Goal: Transaction & Acquisition: Purchase product/service

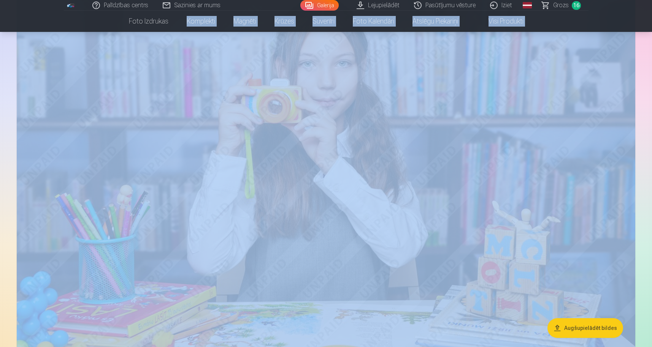
scroll to position [253, 0]
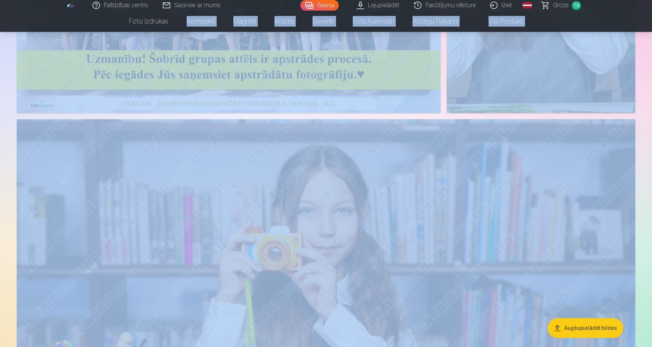
click at [563, 6] on span "Grozs" at bounding box center [561, 5] width 16 height 9
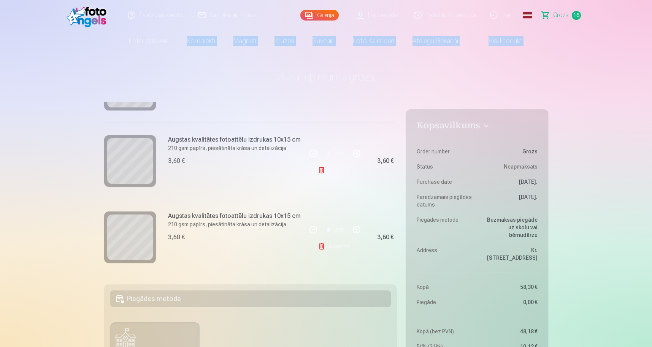
scroll to position [1134, 0]
click at [333, 247] on link "Noņemt" at bounding box center [335, 246] width 35 height 15
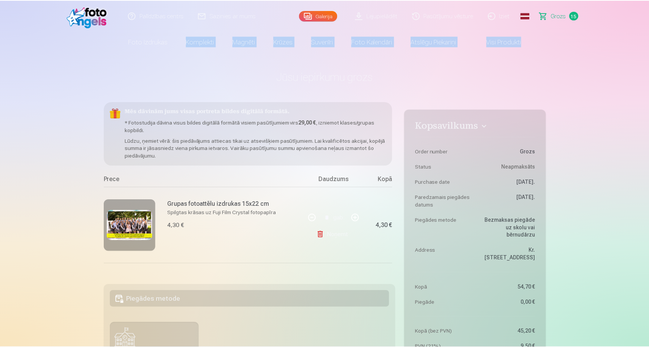
scroll to position [0, 0]
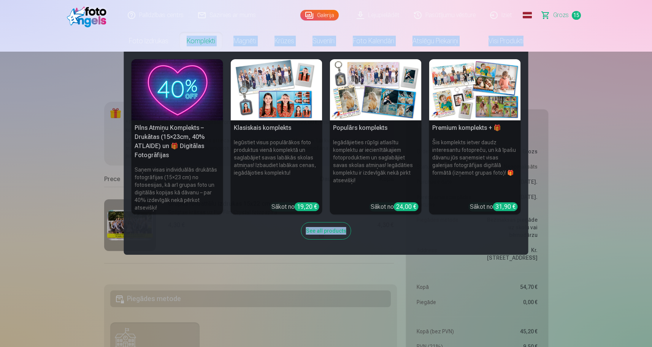
click at [186, 144] on h5 "Pilns Atmiņu Komplekts – Drukātas (15×23cm, 40% ATLAIDE) un 🎁 Digitālas Fotogrā…" at bounding box center [178, 141] width 92 height 43
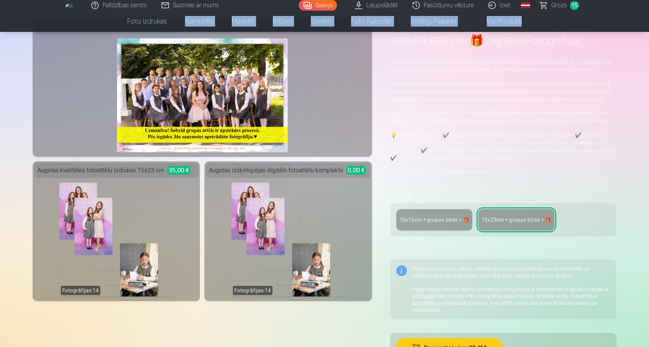
scroll to position [53, 0]
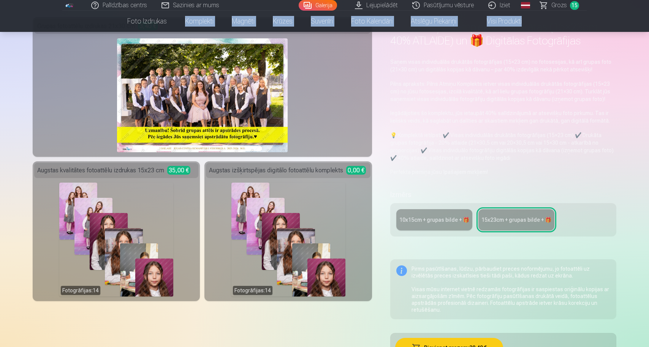
click at [447, 218] on div "10x15сm + grupas bilde + 🎁" at bounding box center [434, 220] width 70 height 8
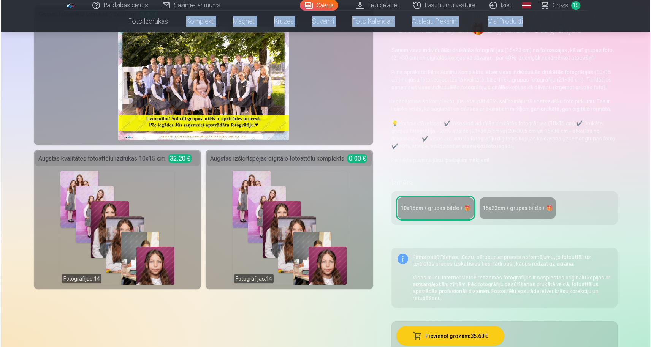
scroll to position [67, 0]
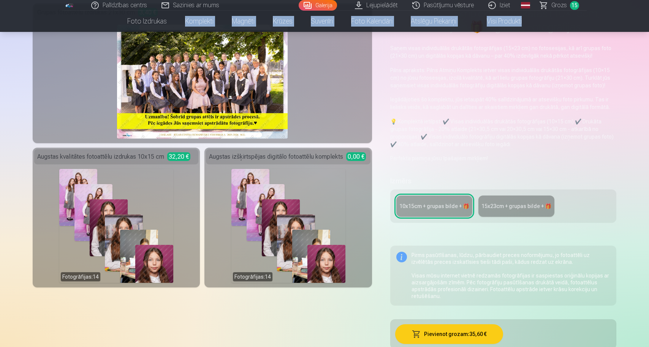
click at [164, 171] on div "Fotogrāfijas : 14" at bounding box center [116, 226] width 114 height 114
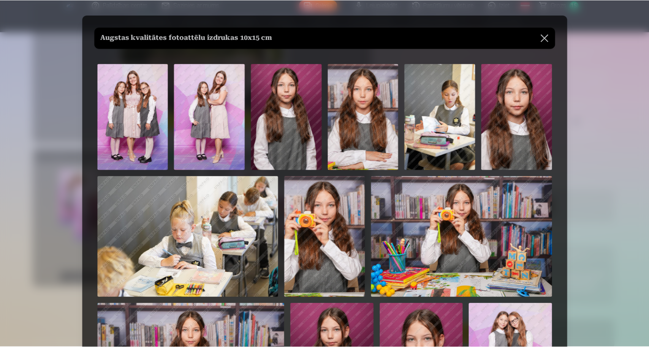
scroll to position [0, 0]
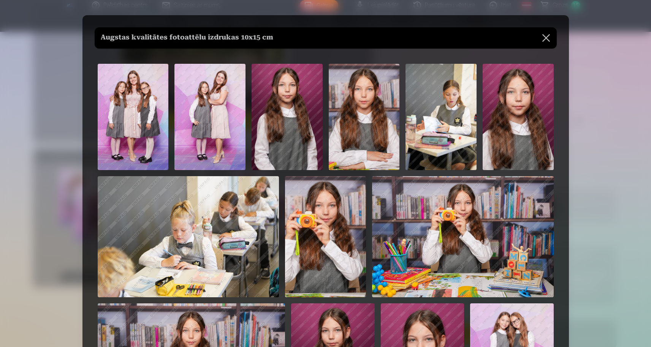
click at [545, 39] on button at bounding box center [546, 37] width 21 height 21
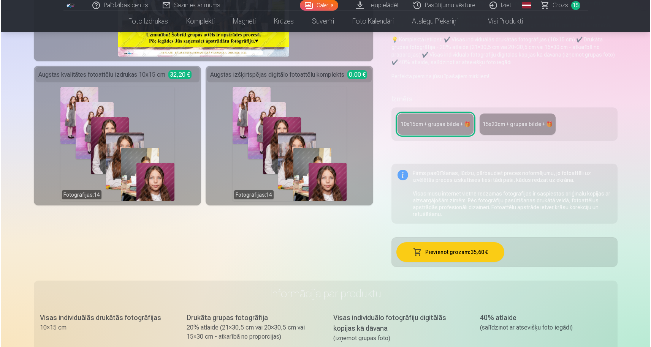
scroll to position [150, 0]
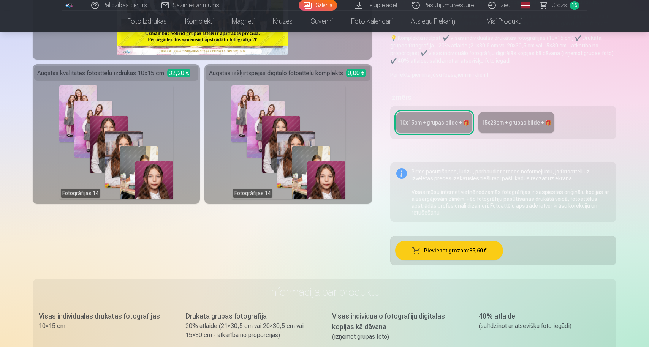
click at [483, 253] on button "Pievienot grozam : 35,60 €" at bounding box center [449, 251] width 108 height 20
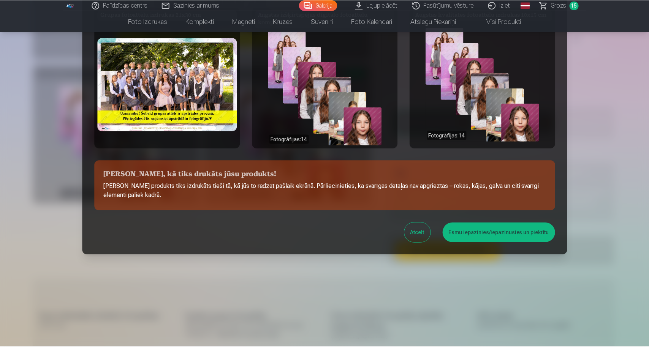
scroll to position [52, 0]
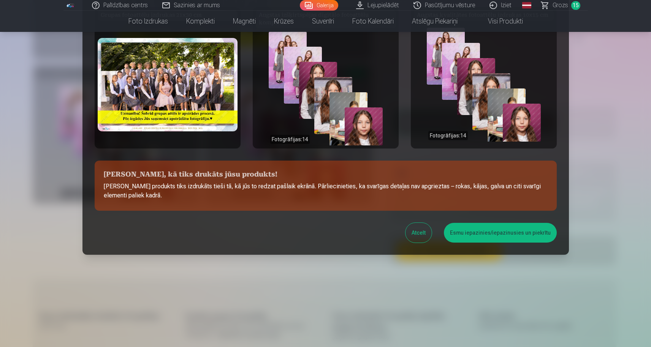
click at [562, 8] on div "Grupas fotoattēlu izdrukas 21x30 cm Augstas izšķirtspējas digitālo fotoattēlu k…" at bounding box center [325, 125] width 487 height 260
click at [564, 5] on div "Grupas fotoattēlu izdrukas 21x30 cm Augstas izšķirtspējas digitālo fotoattēlu k…" at bounding box center [325, 125] width 487 height 260
click at [571, 6] on div at bounding box center [325, 173] width 651 height 347
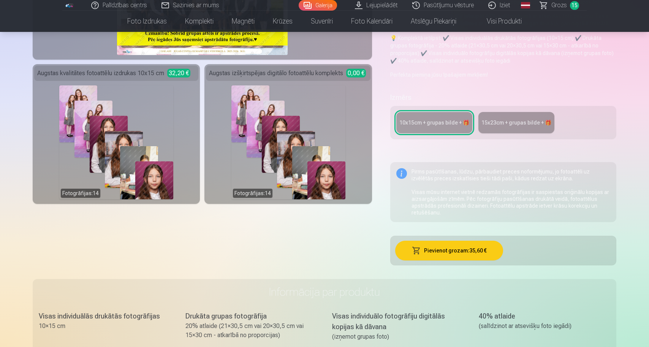
click at [562, 4] on span "Grozs" at bounding box center [560, 5] width 16 height 9
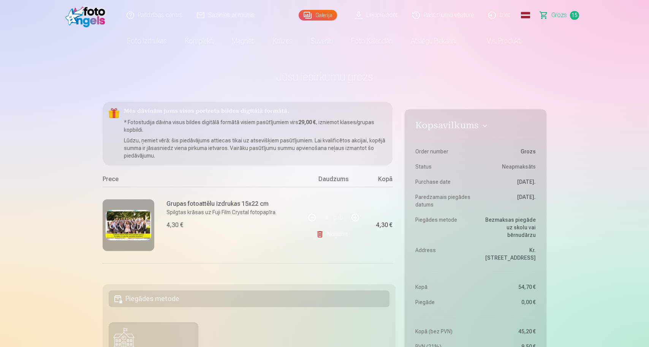
click at [333, 231] on link "Noņemt" at bounding box center [333, 234] width 35 height 15
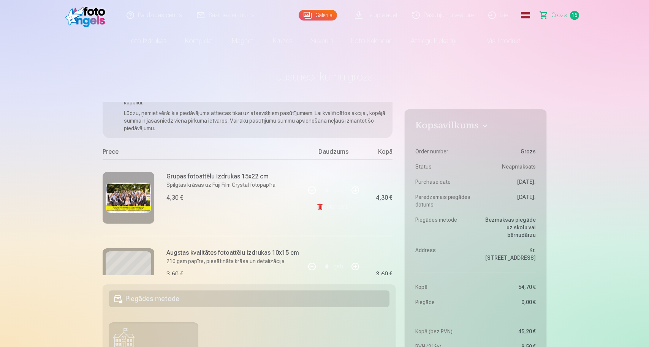
scroll to position [34, 0]
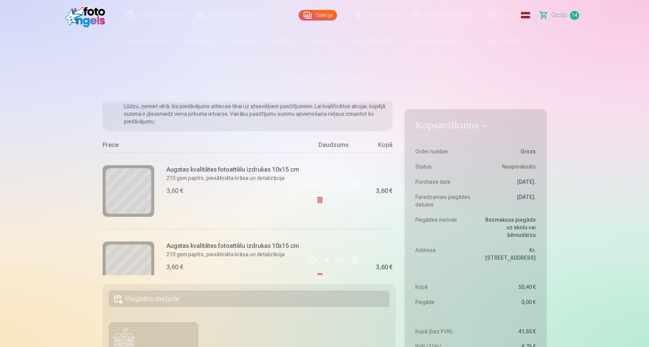
click at [337, 200] on link "Noņemt" at bounding box center [333, 200] width 35 height 15
click at [335, 197] on link "Noņemt" at bounding box center [333, 200] width 35 height 15
click at [337, 200] on link "Noņemt" at bounding box center [333, 200] width 35 height 15
click at [336, 201] on link "Noņemt" at bounding box center [333, 200] width 35 height 15
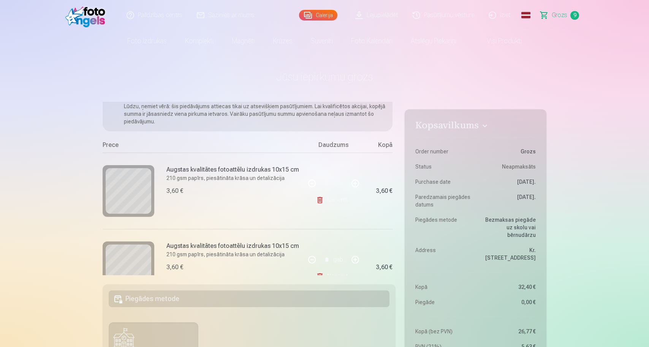
click at [336, 201] on link "Noņemt" at bounding box center [333, 200] width 35 height 15
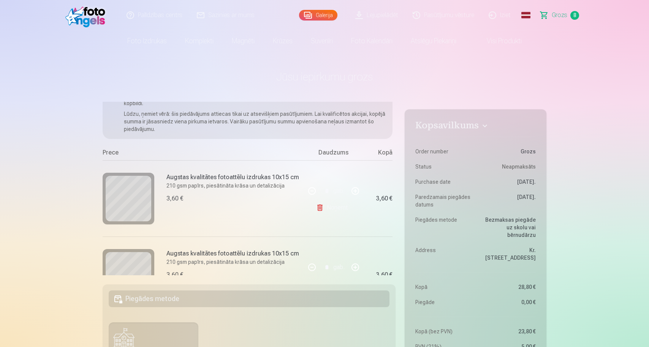
click at [336, 201] on link "Noņemt" at bounding box center [333, 207] width 35 height 15
click at [335, 208] on link "Noņemt" at bounding box center [333, 207] width 35 height 15
click at [338, 209] on link "Noņemt" at bounding box center [333, 207] width 35 height 15
click at [335, 207] on link "Noņemt" at bounding box center [333, 207] width 35 height 15
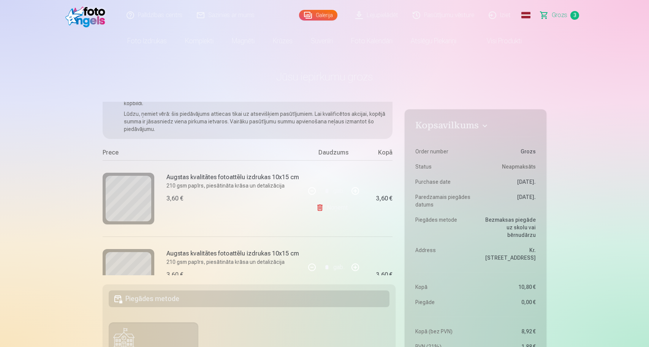
click at [336, 208] on link "Noņemt" at bounding box center [333, 207] width 35 height 15
click at [336, 210] on link "Noņemt" at bounding box center [333, 207] width 35 height 15
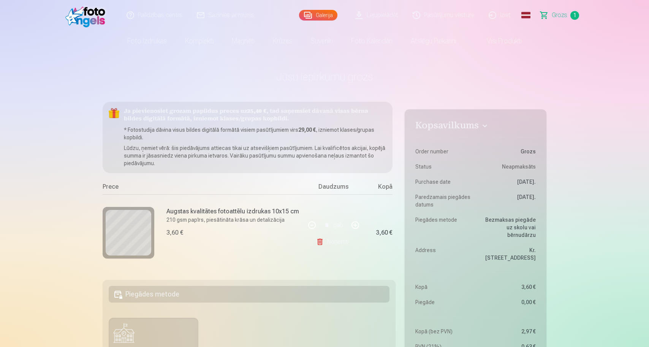
click at [336, 242] on link "Noņemt" at bounding box center [333, 242] width 35 height 15
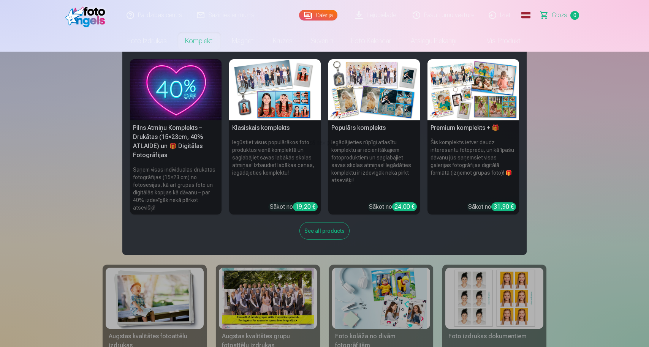
click at [199, 41] on link "Komplekti" at bounding box center [199, 40] width 47 height 21
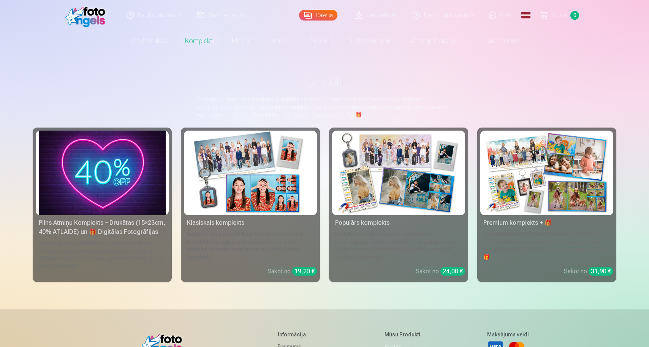
click at [114, 168] on img at bounding box center [102, 173] width 127 height 85
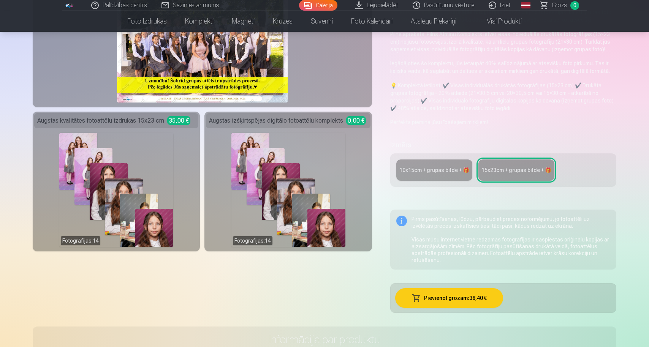
scroll to position [106, 0]
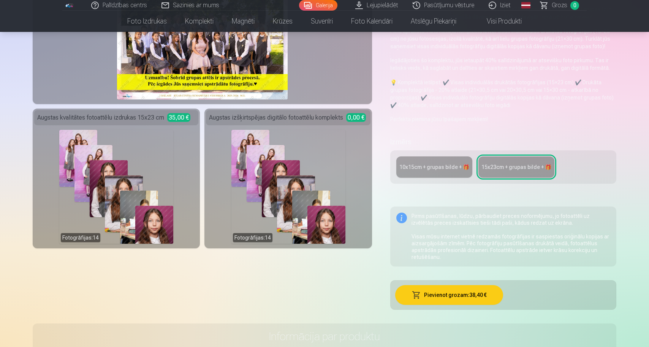
click at [422, 165] on div "10x15сm + grupas bilde + 🎁" at bounding box center [434, 167] width 70 height 8
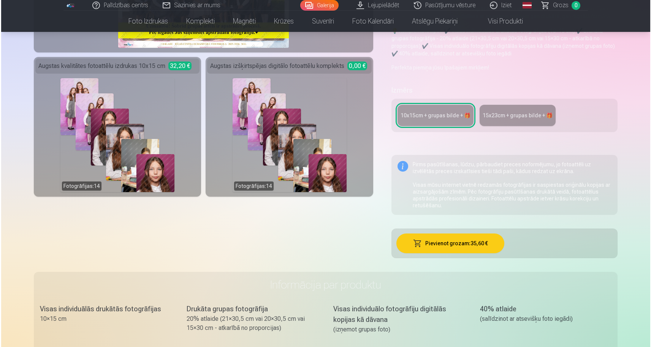
scroll to position [146, 0]
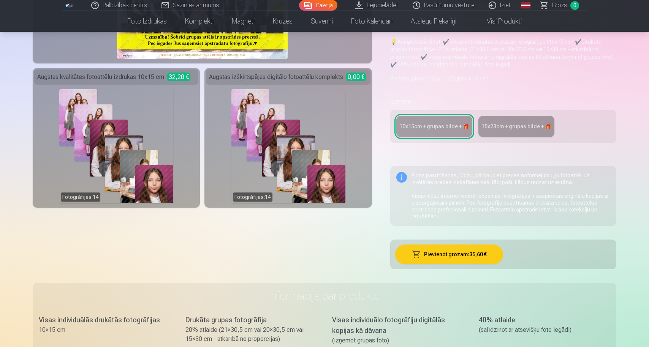
click at [439, 255] on button "Pievienot grozam : 35,60 €" at bounding box center [449, 255] width 108 height 20
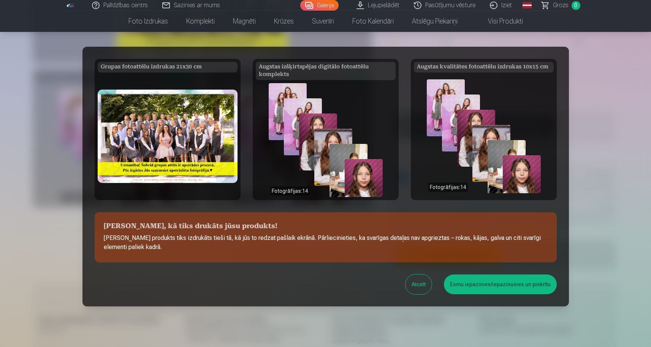
scroll to position [52, 0]
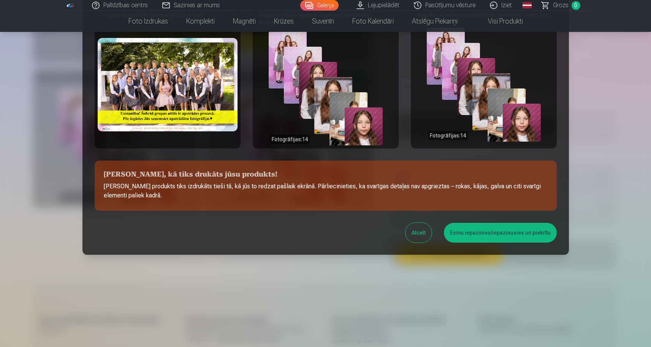
click at [489, 233] on button "Esmu iepazinies/iepazinusies un piekrītu" at bounding box center [500, 233] width 113 height 20
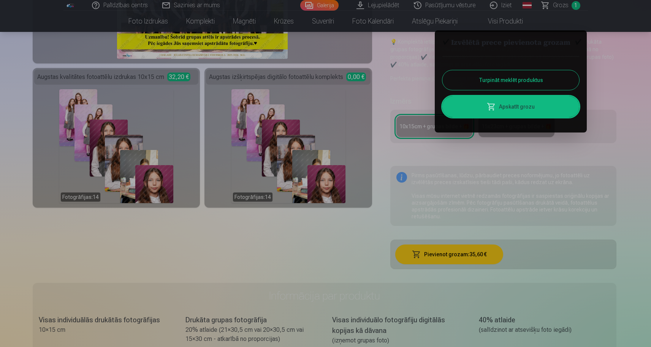
click at [518, 106] on link "Apskatīt grozu" at bounding box center [510, 106] width 137 height 21
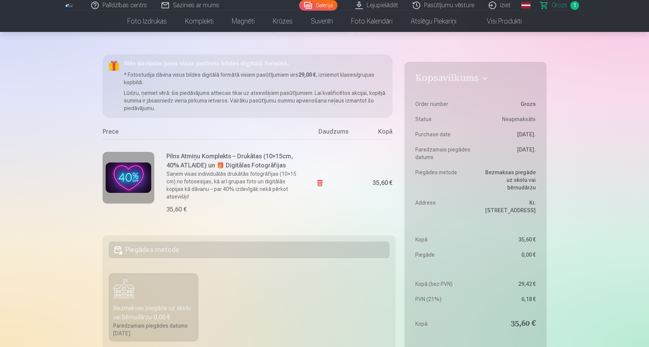
scroll to position [40, 0]
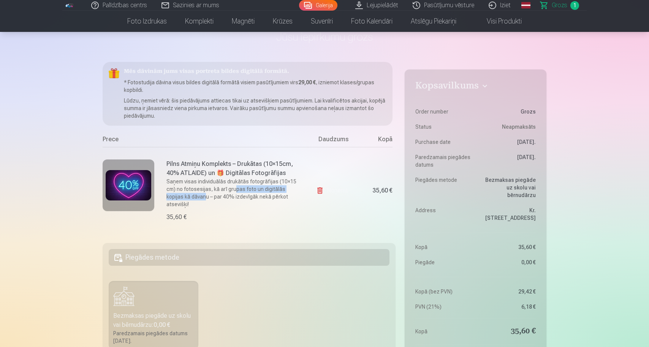
drag, startPoint x: 234, startPoint y: 186, endPoint x: 189, endPoint y: 197, distance: 45.7
click at [189, 197] on p "Saņem visas individuālās drukātās fotogrāfijas (10×15 cm) no fotosesijas, kā ar…" at bounding box center [233, 193] width 134 height 30
click at [219, 213] on div "35,60 €" at bounding box center [233, 217] width 134 height 9
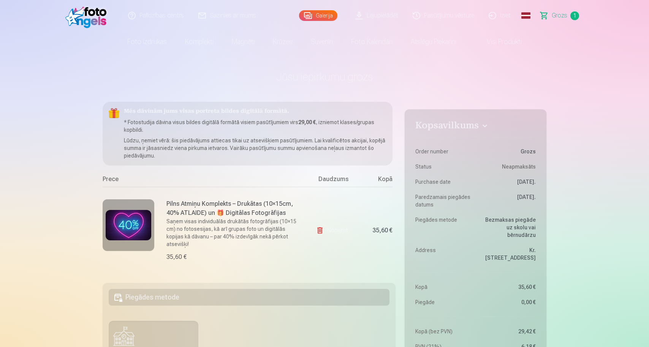
scroll to position [0, 0]
click at [489, 41] on link "Visi produkti" at bounding box center [498, 40] width 65 height 21
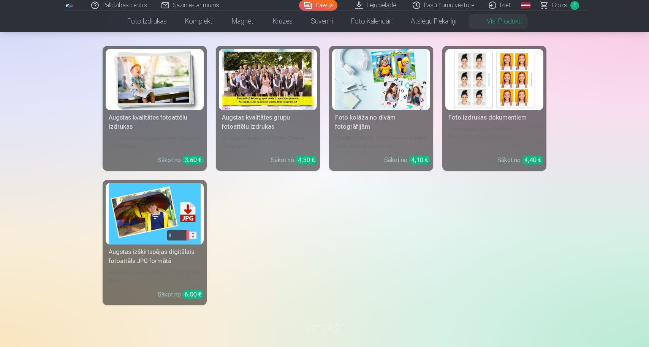
scroll to position [56, 0]
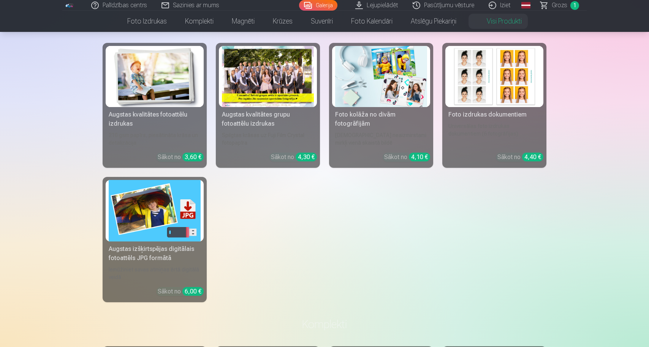
click at [326, 6] on link "Galerija" at bounding box center [318, 5] width 38 height 11
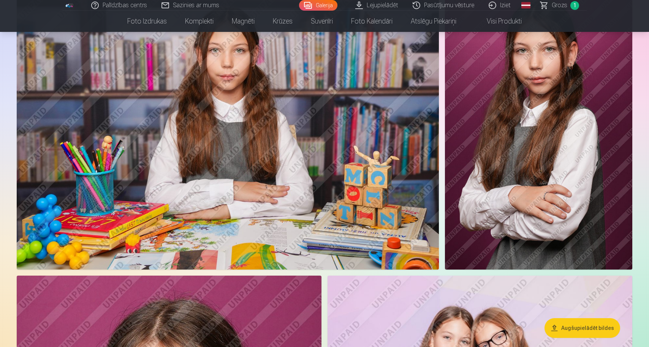
scroll to position [1820, 0]
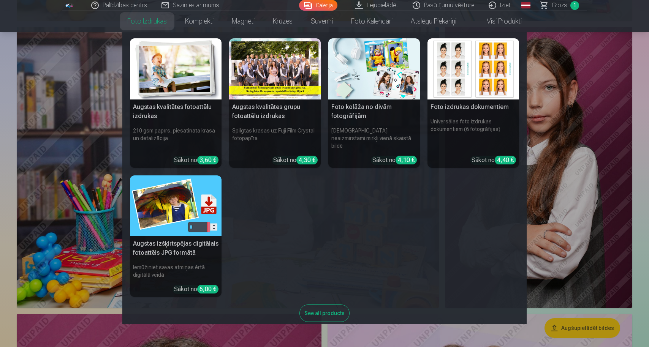
click at [138, 21] on link "Foto izdrukas" at bounding box center [147, 21] width 58 height 21
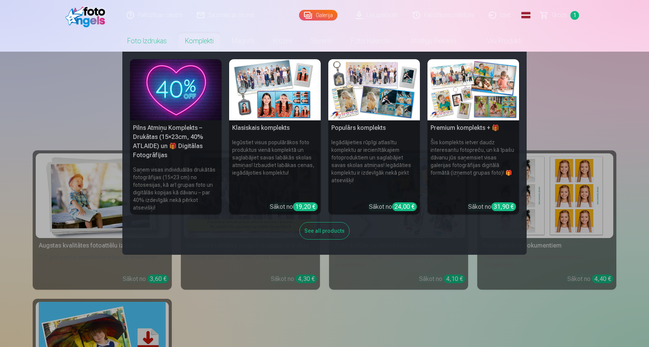
click at [203, 42] on link "Komplekti" at bounding box center [199, 40] width 47 height 21
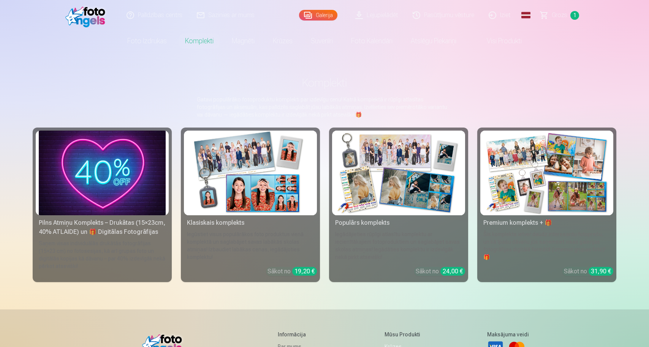
click at [118, 231] on div "Pilns Atmiņu Komplekts – Drukātas (15×23cm, 40% ATLAIDE) un 🎁 Digitālas Fotogrā…" at bounding box center [102, 228] width 133 height 18
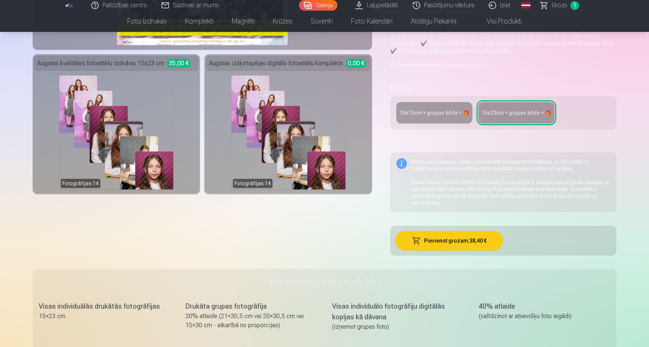
scroll to position [160, 0]
click at [429, 117] on link "10x15сm + grupas bilde + 🎁" at bounding box center [434, 113] width 76 height 21
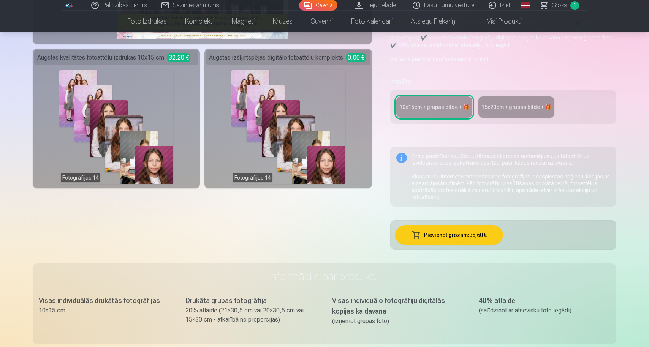
scroll to position [173, 0]
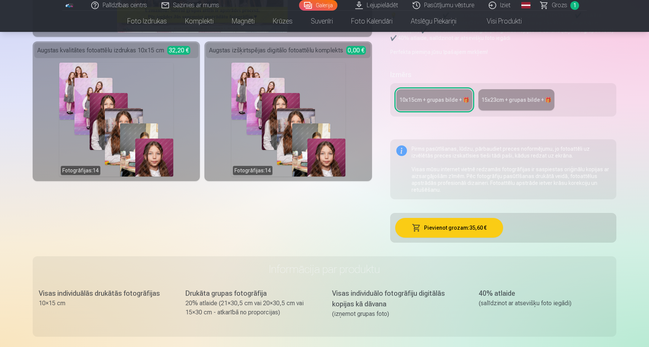
click at [506, 99] on div "15x23сm + grupas bilde + 🎁" at bounding box center [517, 100] width 70 height 8
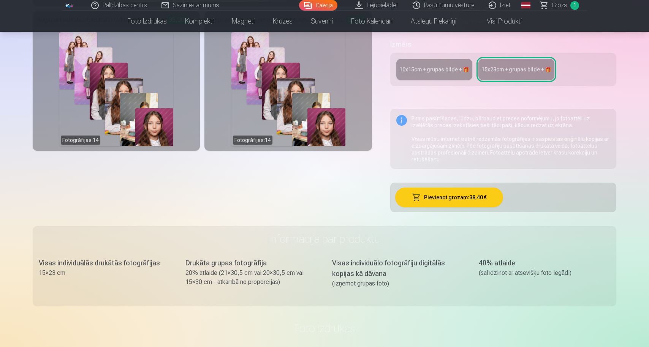
scroll to position [203, 0]
click at [430, 71] on div "10x15сm + grupas bilde + 🎁" at bounding box center [434, 70] width 70 height 8
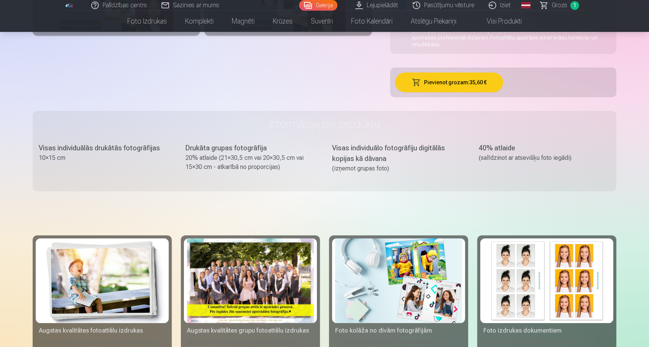
scroll to position [319, 0]
